Goal: Task Accomplishment & Management: Manage account settings

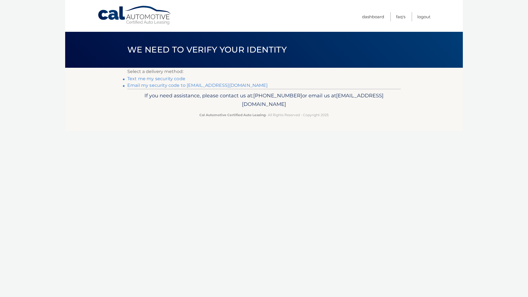
click at [162, 78] on link "Text me my security code" at bounding box center [156, 78] width 58 height 5
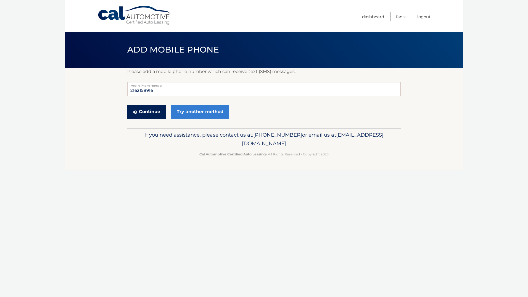
click at [151, 114] on button "Continue" at bounding box center [146, 112] width 38 height 14
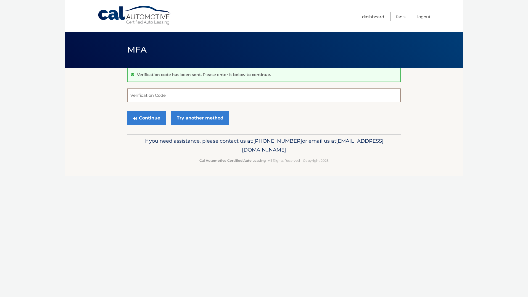
click at [170, 97] on input "Verification Code" at bounding box center [264, 95] width 274 height 14
type input "900463"
click at [157, 116] on button "Continue" at bounding box center [146, 118] width 38 height 14
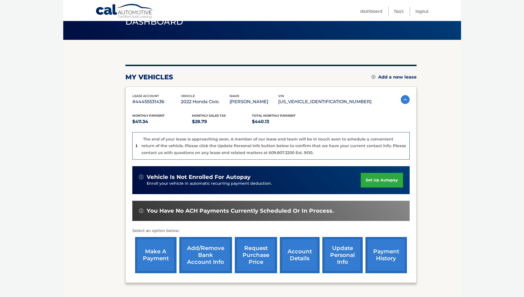
scroll to position [55, 0]
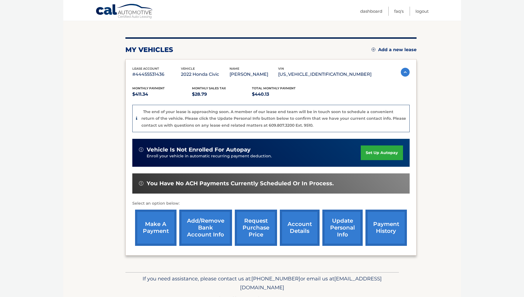
click at [154, 227] on link "make a payment" at bounding box center [155, 227] width 41 height 36
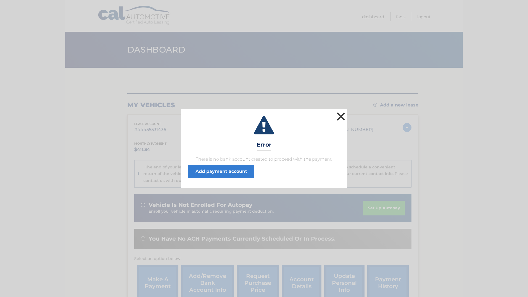
click at [342, 114] on button "×" at bounding box center [341, 116] width 11 height 11
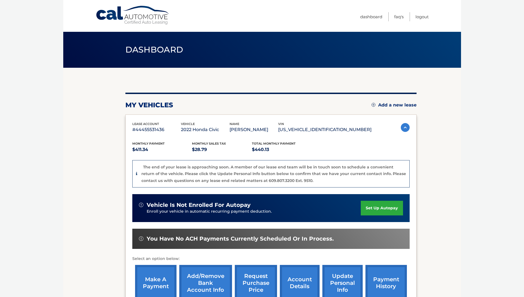
scroll to position [28, 0]
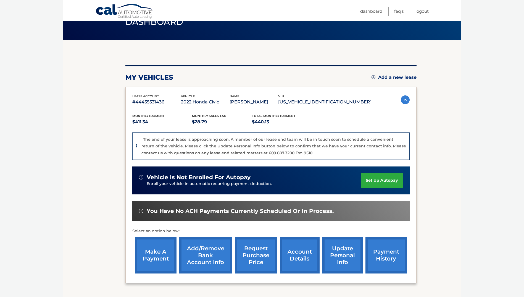
click at [297, 258] on link "account details" at bounding box center [300, 255] width 40 height 36
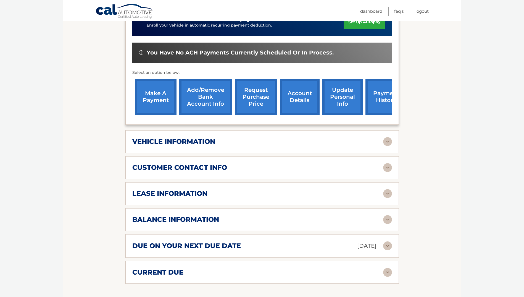
scroll to position [166, 0]
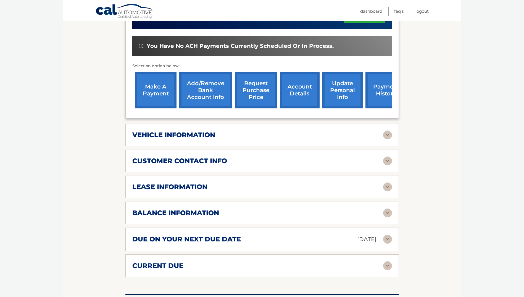
click at [385, 189] on img at bounding box center [387, 186] width 9 height 9
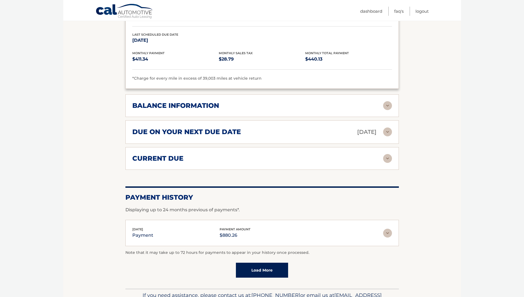
scroll to position [387, 0]
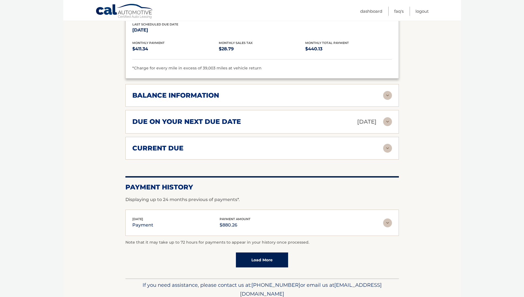
click at [386, 223] on img at bounding box center [387, 222] width 9 height 9
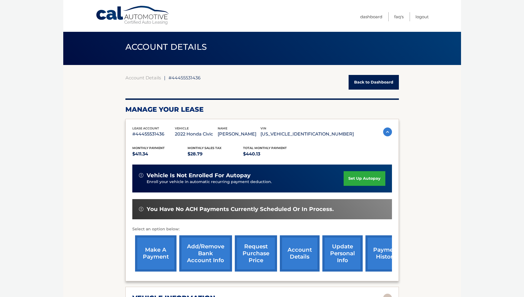
scroll to position [2, 0]
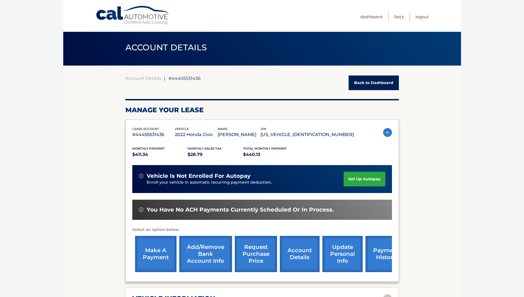
click at [358, 176] on link "set up autopay" at bounding box center [364, 179] width 41 height 15
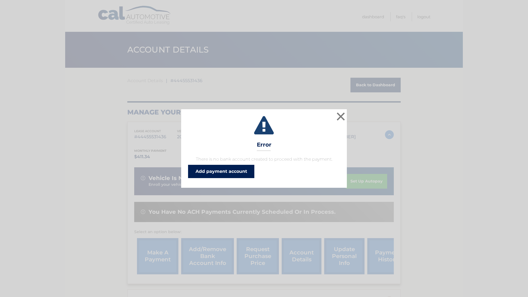
click at [233, 171] on link "Add payment account" at bounding box center [221, 171] width 66 height 13
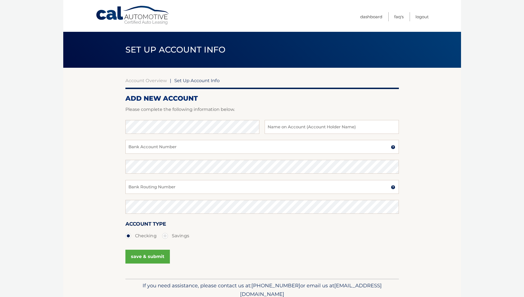
click at [209, 80] on span "Set Up Account Info" at bounding box center [196, 81] width 45 height 6
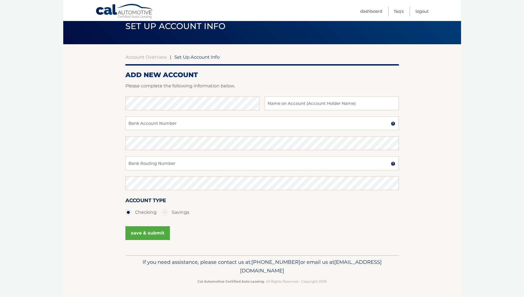
scroll to position [24, 0]
click at [398, 9] on link "FAQ's" at bounding box center [398, 11] width 9 height 9
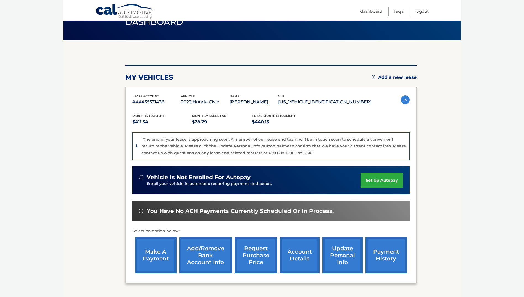
scroll to position [55, 0]
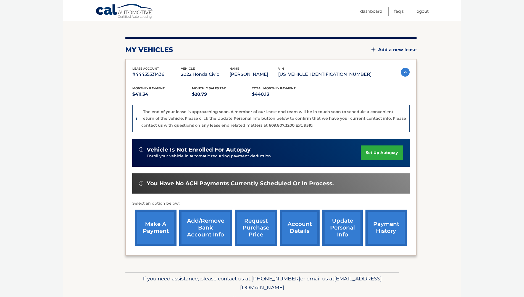
click at [206, 230] on link "Add/Remove bank account info" at bounding box center [205, 227] width 53 height 36
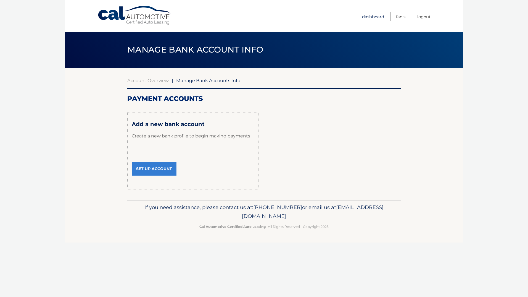
click at [372, 15] on link "Dashboard" at bounding box center [373, 16] width 22 height 9
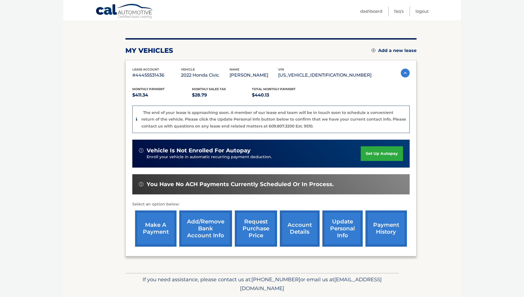
scroll to position [55, 0]
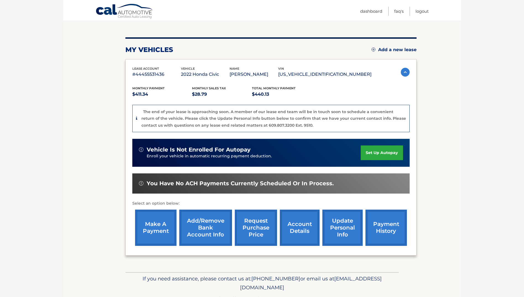
click at [299, 225] on link "account details" at bounding box center [300, 227] width 40 height 36
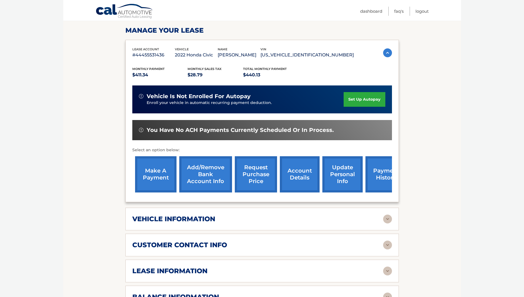
scroll to position [111, 0]
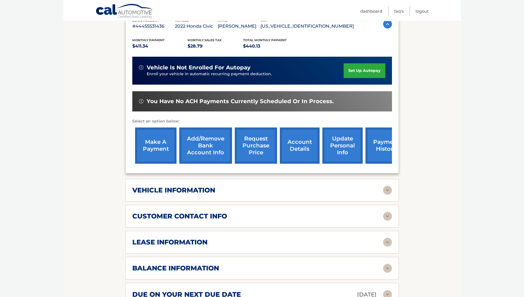
click at [388, 214] on img at bounding box center [387, 216] width 9 height 9
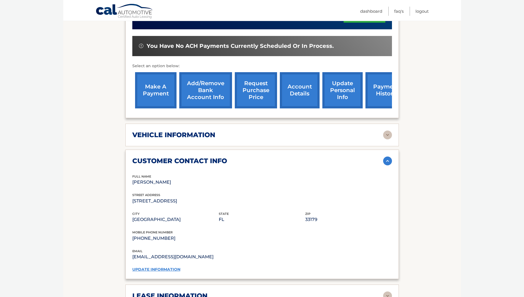
scroll to position [193, 0]
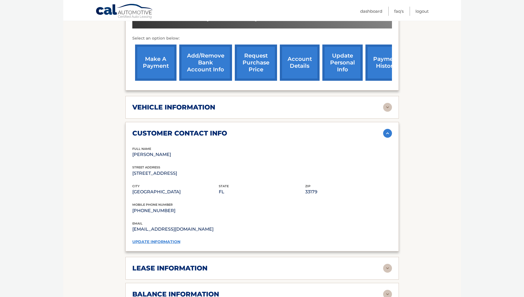
click at [389, 267] on img at bounding box center [387, 268] width 9 height 9
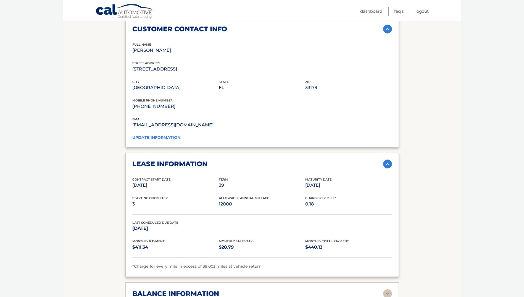
scroll to position [304, 0]
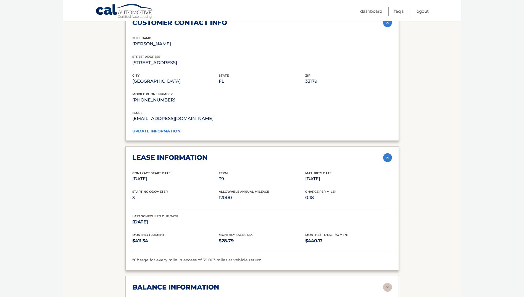
click at [387, 157] on img at bounding box center [387, 157] width 9 height 9
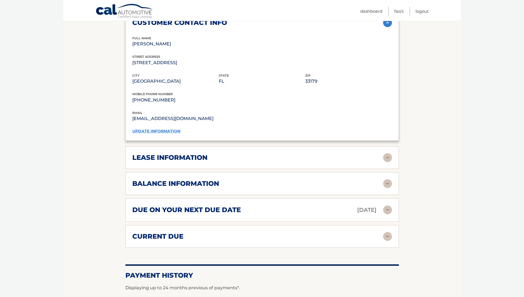
click at [387, 183] on img at bounding box center [387, 183] width 9 height 9
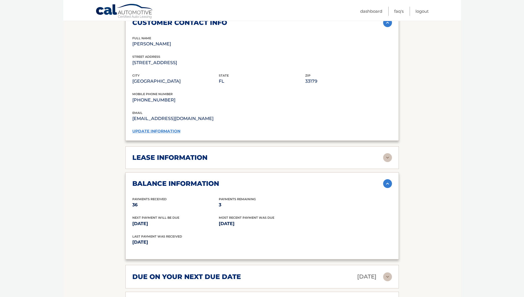
click at [387, 184] on img at bounding box center [387, 183] width 9 height 9
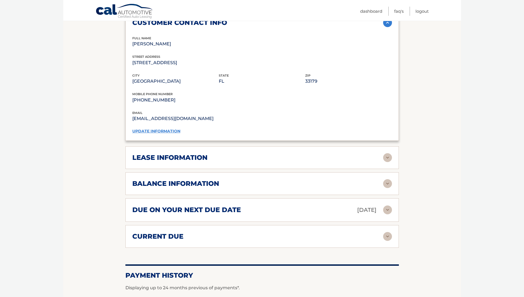
click at [388, 209] on img at bounding box center [387, 209] width 9 height 9
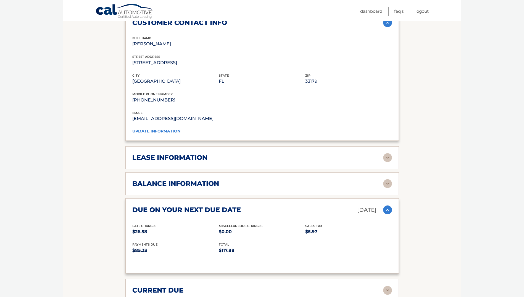
scroll to position [332, 0]
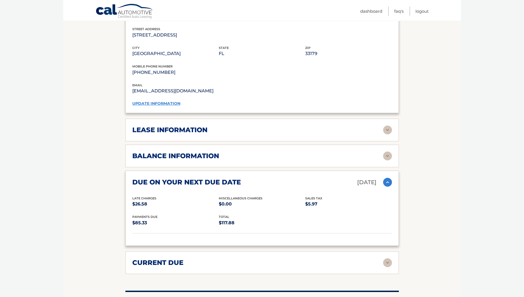
click at [388, 181] on img at bounding box center [387, 182] width 9 height 9
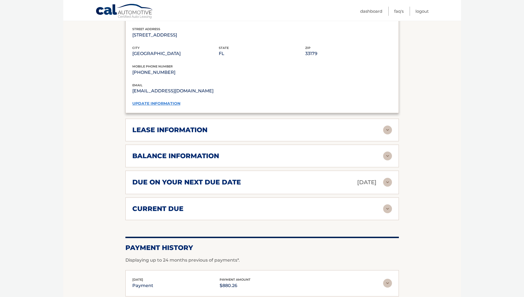
click at [388, 208] on img at bounding box center [387, 208] width 9 height 9
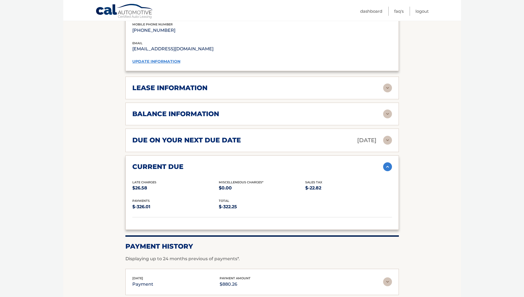
scroll to position [387, 0]
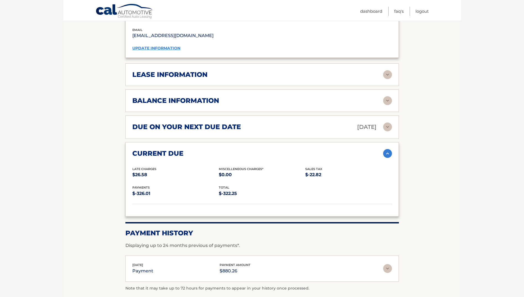
click at [390, 269] on img at bounding box center [387, 268] width 9 height 9
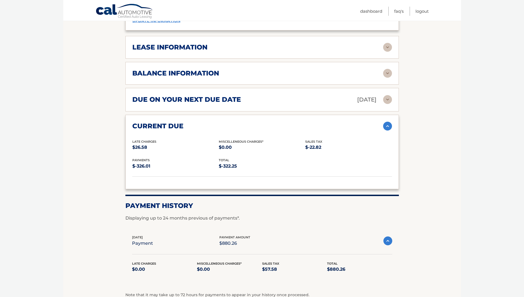
scroll to position [415, 0]
click at [387, 242] on img at bounding box center [388, 240] width 9 height 9
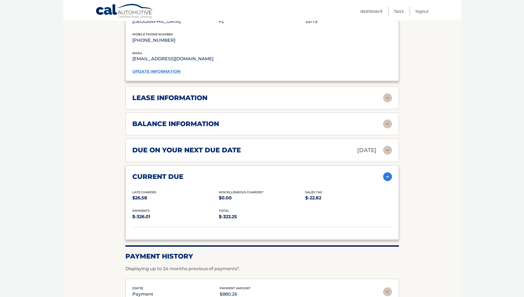
scroll to position [359, 0]
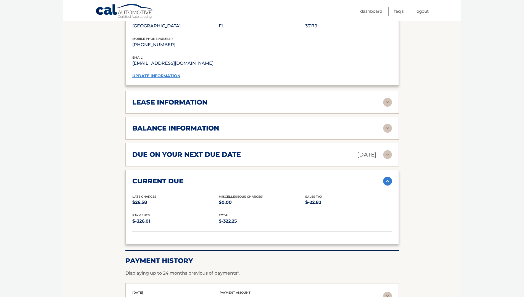
click at [388, 179] on img at bounding box center [387, 181] width 9 height 9
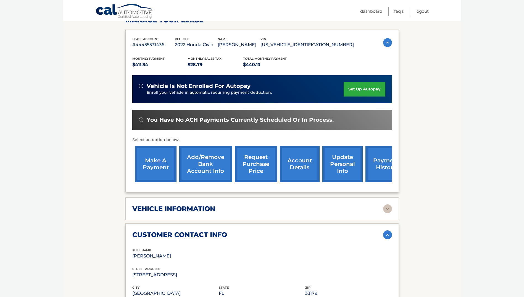
scroll to position [55, 0]
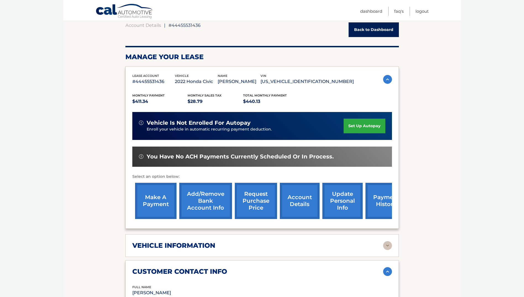
click at [378, 199] on link "payment history" at bounding box center [386, 201] width 41 height 36
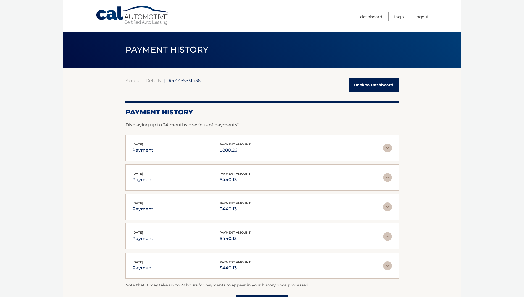
click at [390, 176] on img at bounding box center [387, 177] width 9 height 9
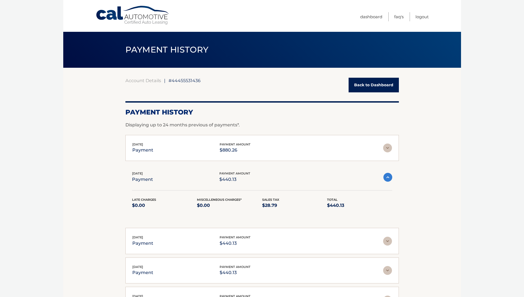
click at [387, 178] on img at bounding box center [388, 177] width 9 height 9
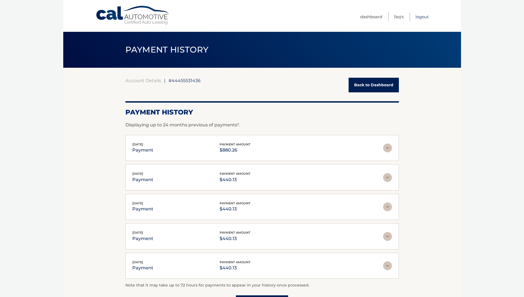
click at [423, 15] on link "Logout" at bounding box center [422, 16] width 13 height 9
